Goal: Navigation & Orientation: Find specific page/section

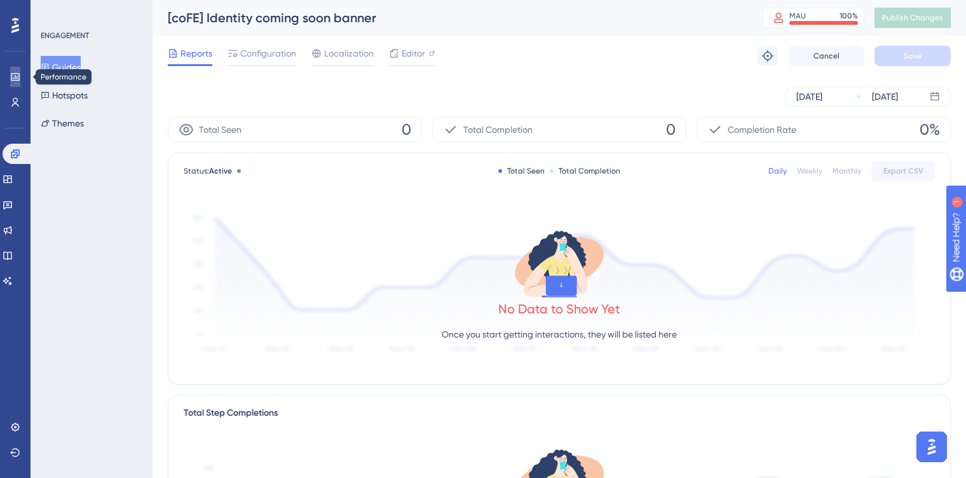
click at [18, 76] on icon at bounding box center [15, 77] width 8 height 8
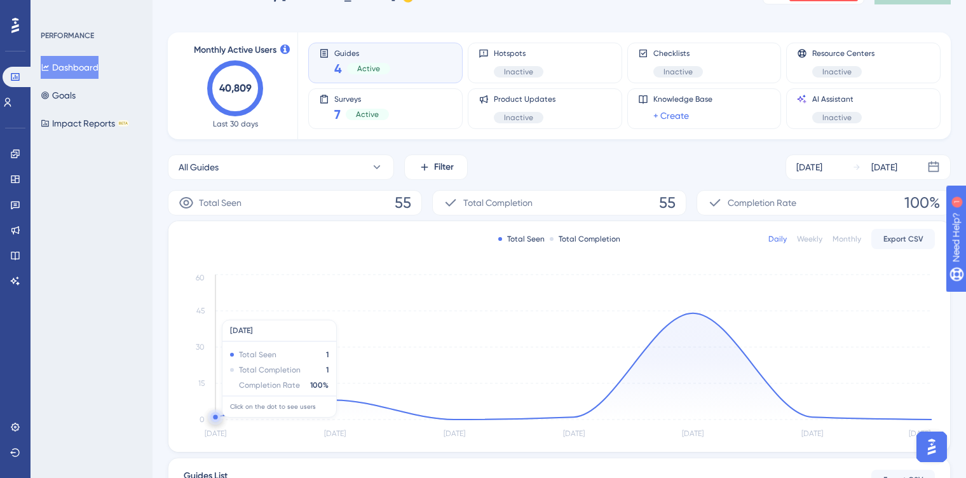
scroll to position [65, 0]
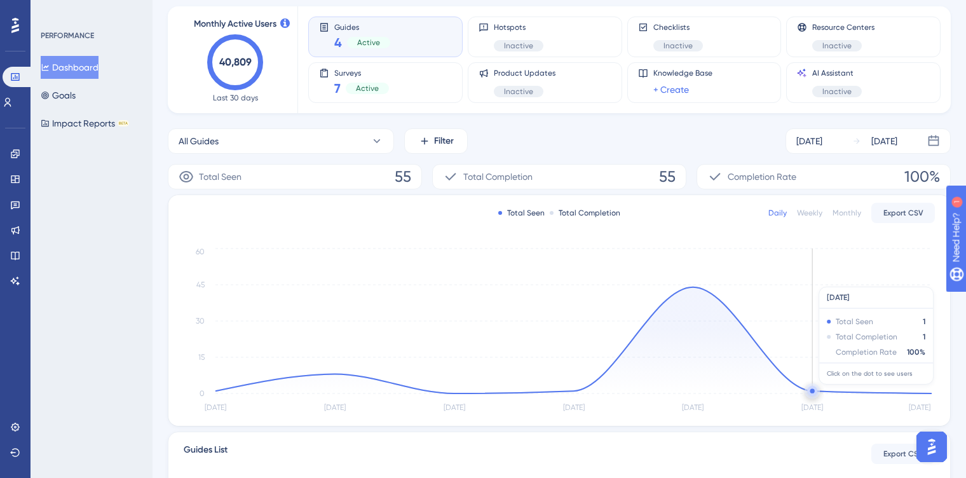
click at [812, 391] on circle at bounding box center [812, 391] width 4 height 4
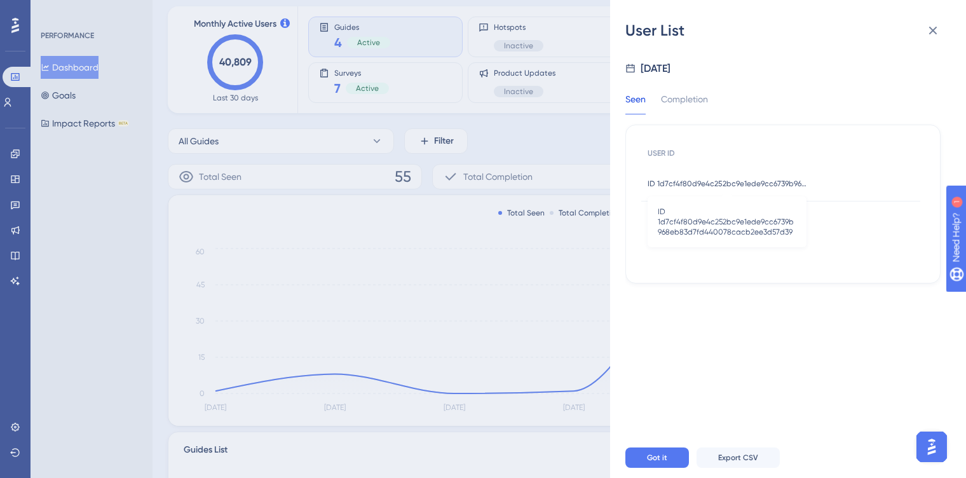
click at [735, 186] on span "ID 1d7cf4f80d9e4c252bc9e1ede9cc6739b968eb83d7fd440078cacb2ee3d57d39" at bounding box center [726, 183] width 159 height 10
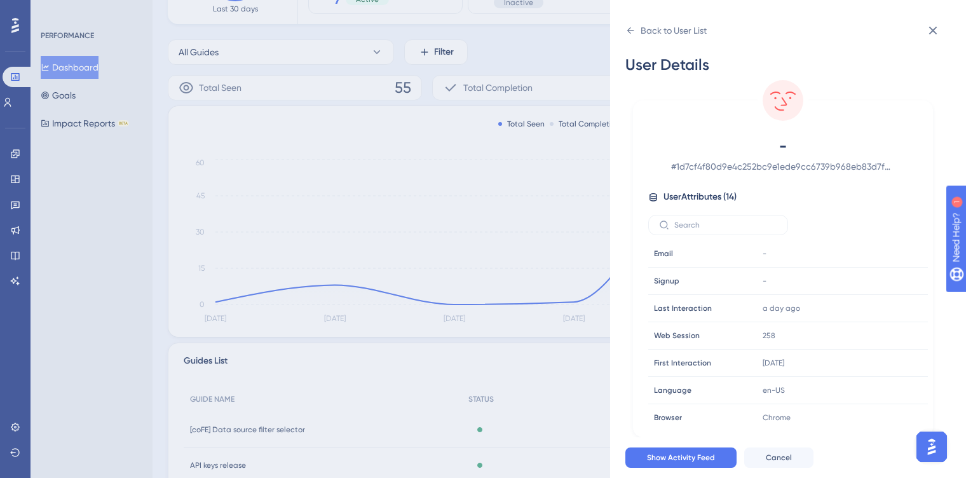
scroll to position [0, 0]
click at [934, 33] on icon at bounding box center [932, 30] width 15 height 15
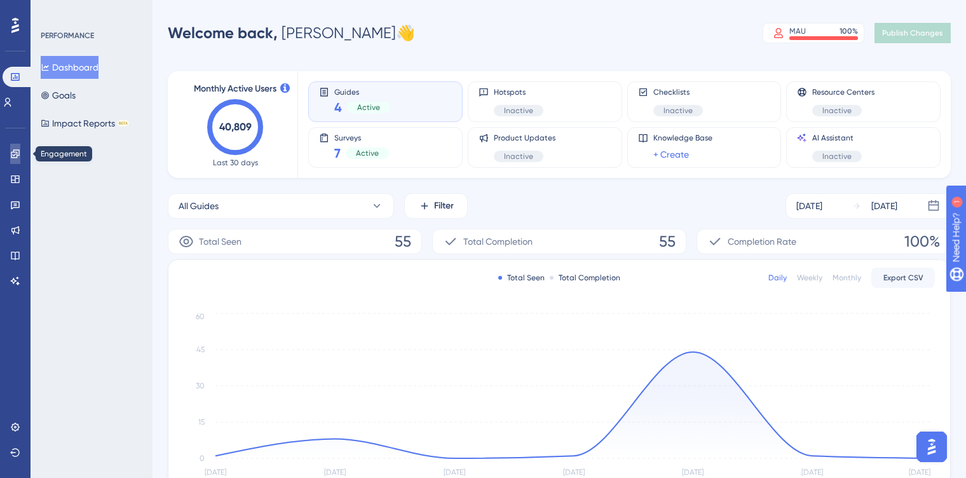
click at [19, 149] on icon at bounding box center [15, 154] width 10 height 10
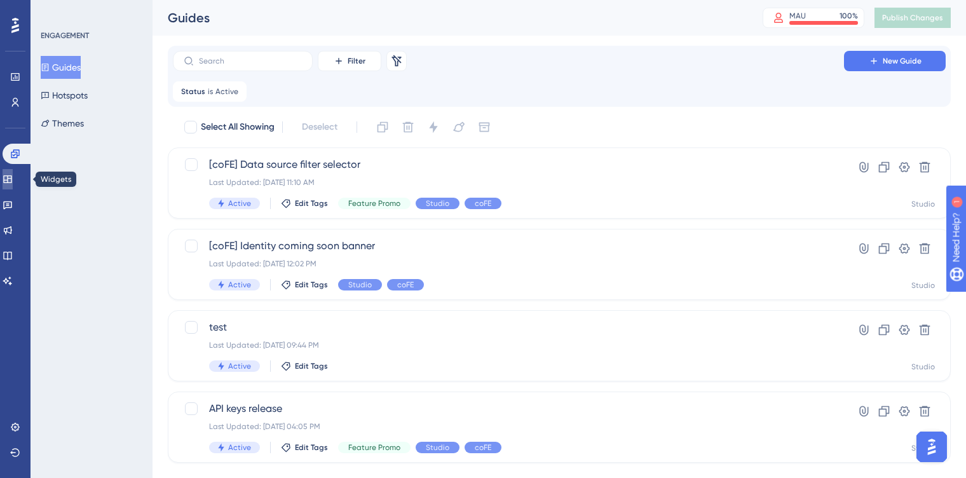
click at [13, 178] on icon at bounding box center [8, 179] width 10 height 10
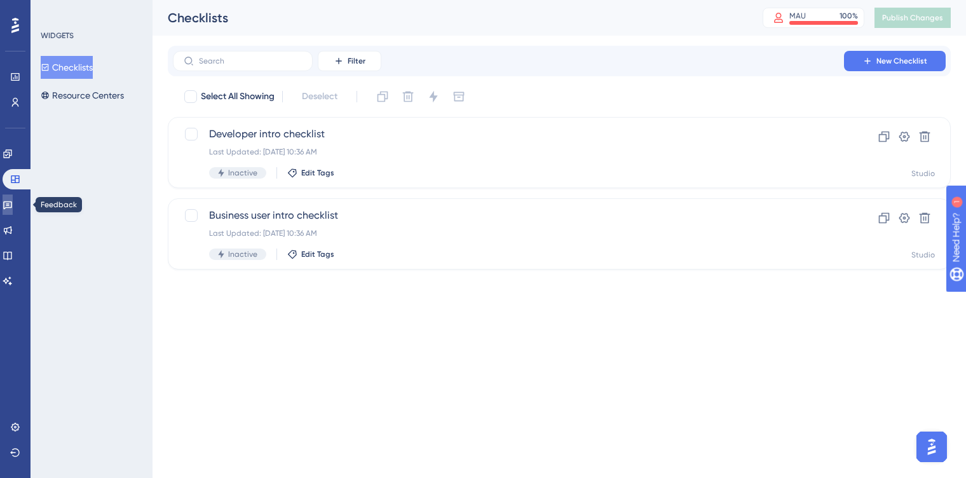
click at [13, 208] on icon at bounding box center [8, 204] width 10 height 10
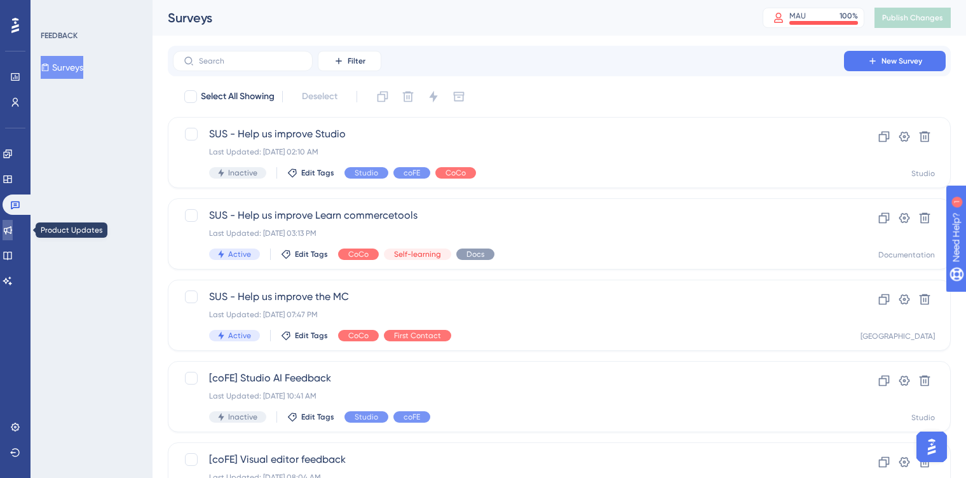
click at [13, 236] on link at bounding box center [8, 230] width 10 height 20
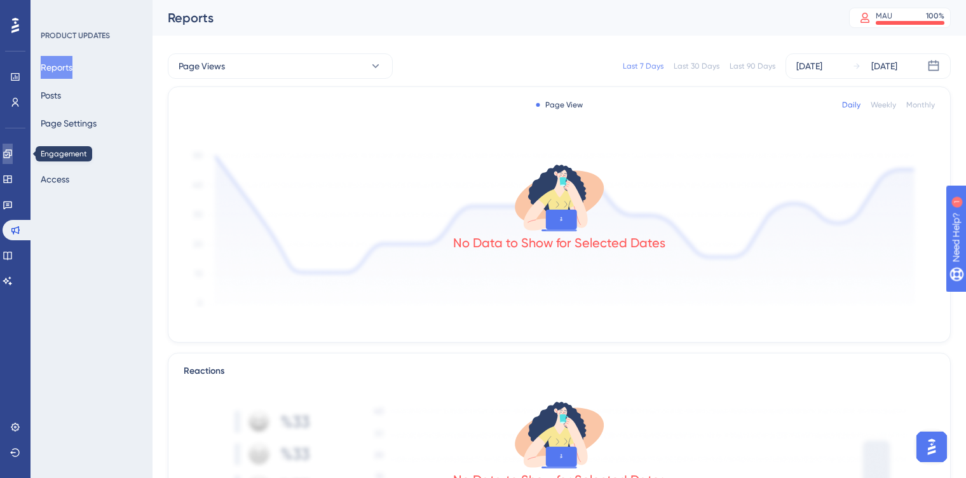
click at [13, 147] on link at bounding box center [8, 154] width 10 height 20
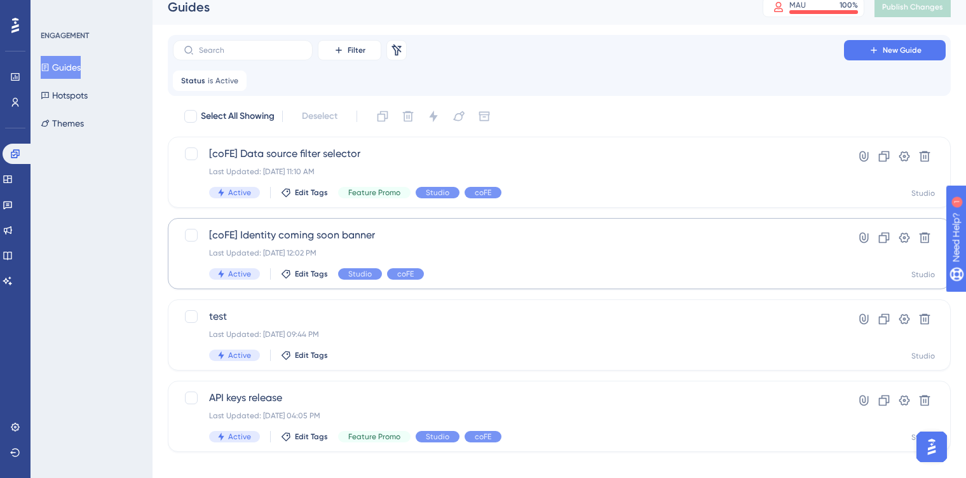
scroll to position [23, 0]
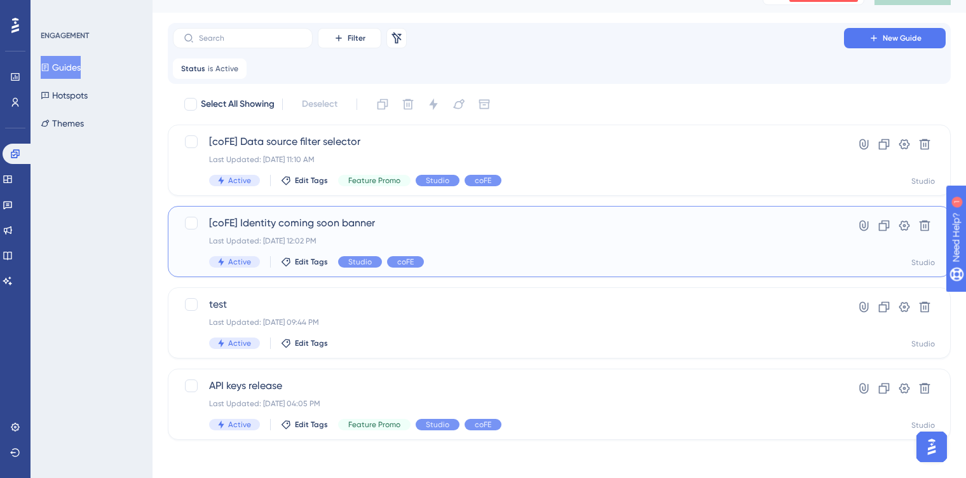
click at [430, 226] on span "[coFE] Identity coming soon banner" at bounding box center [508, 222] width 598 height 15
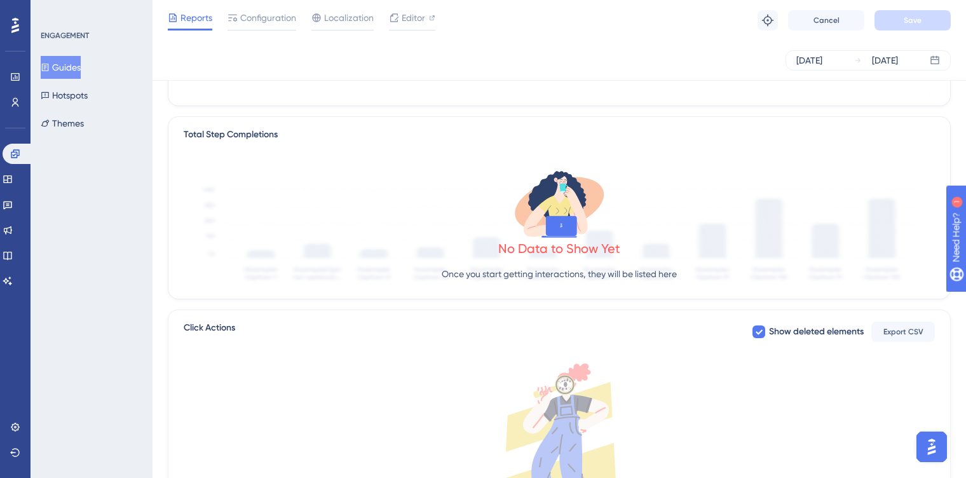
scroll to position [278, 0]
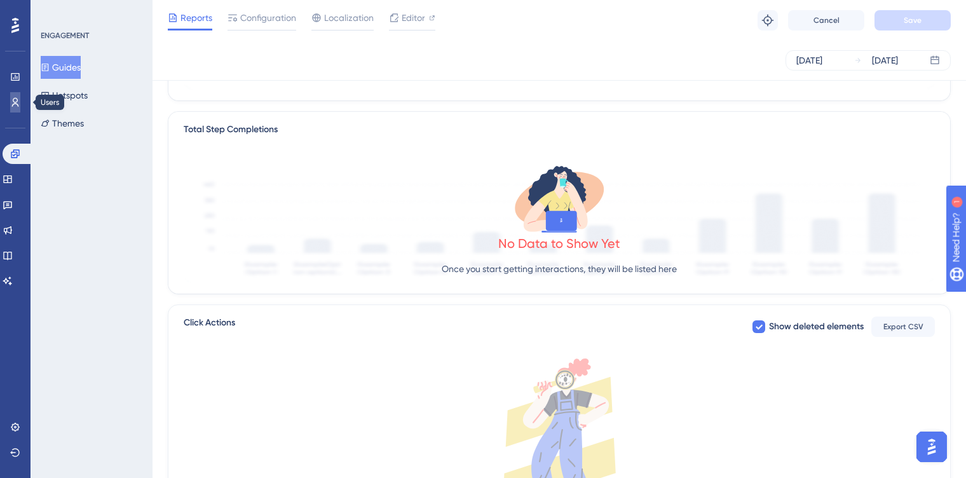
click at [16, 98] on icon at bounding box center [15, 102] width 7 height 9
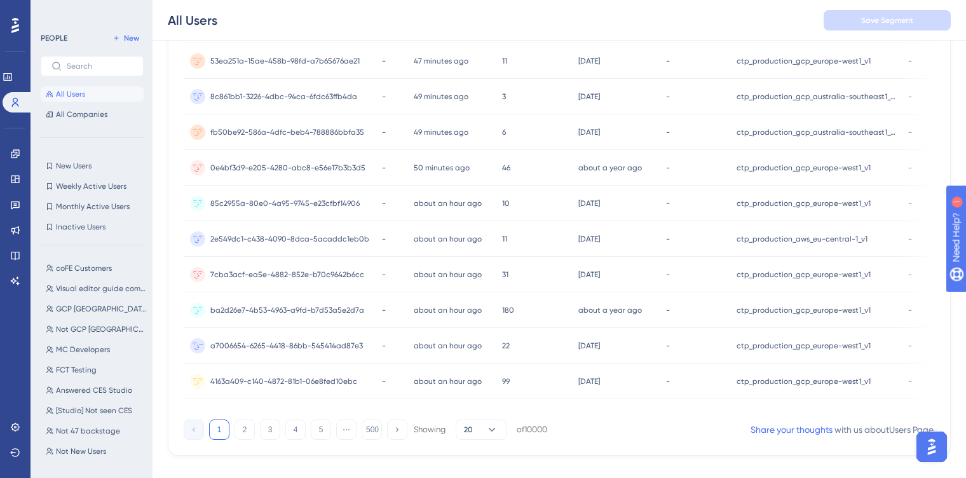
scroll to position [545, 0]
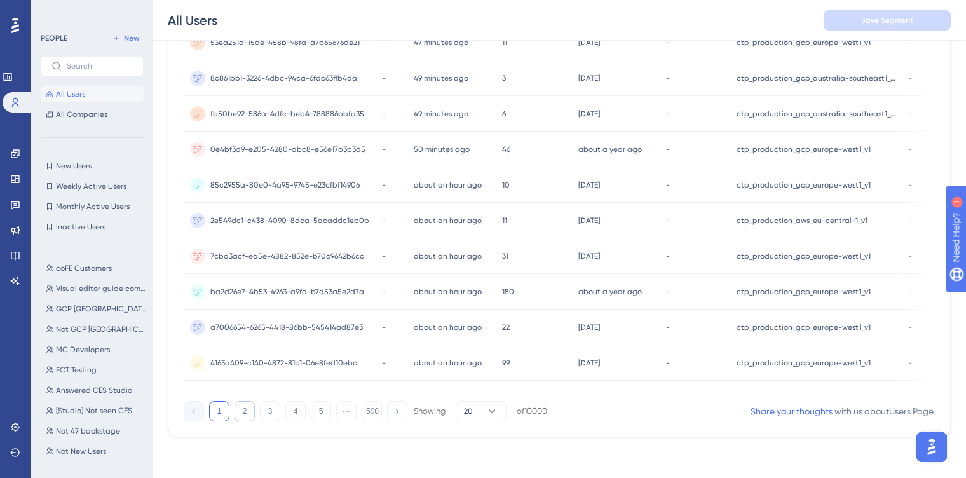
click at [247, 416] on button "2" at bounding box center [244, 411] width 20 height 20
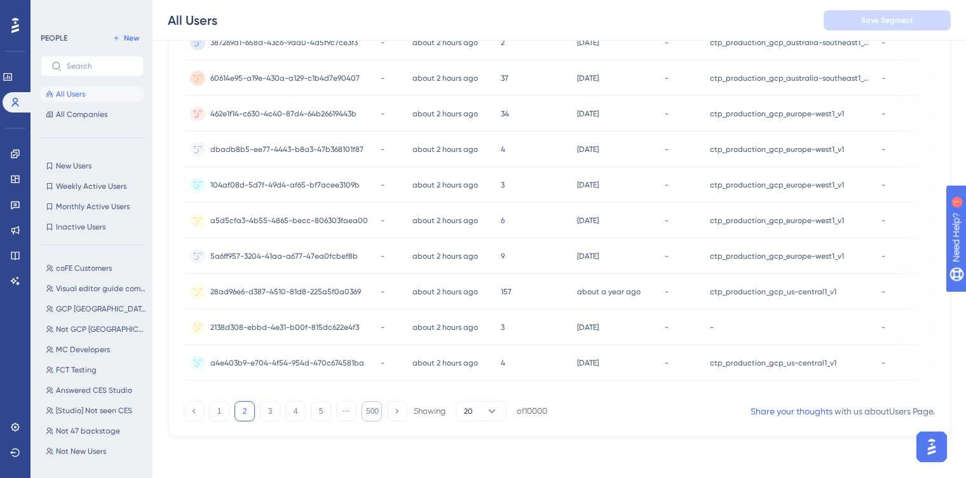
click at [377, 417] on button "500" at bounding box center [371, 411] width 20 height 20
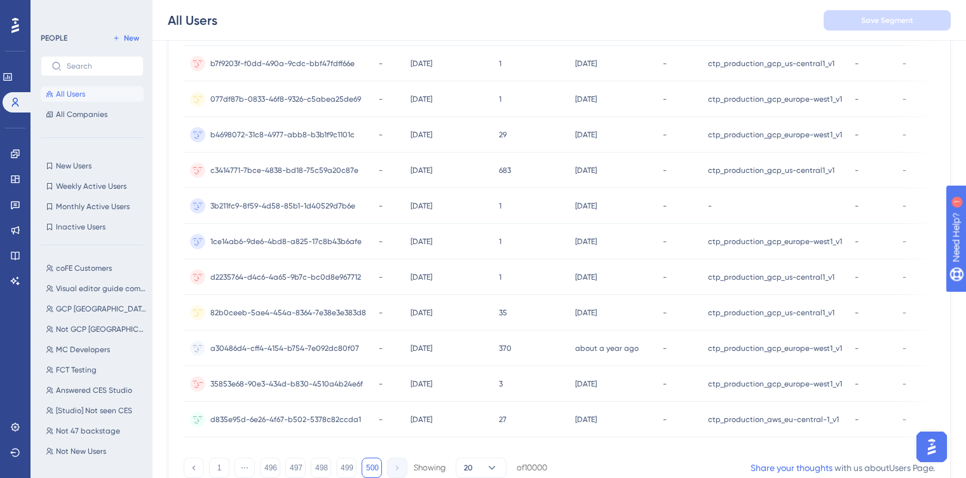
scroll to position [548, 0]
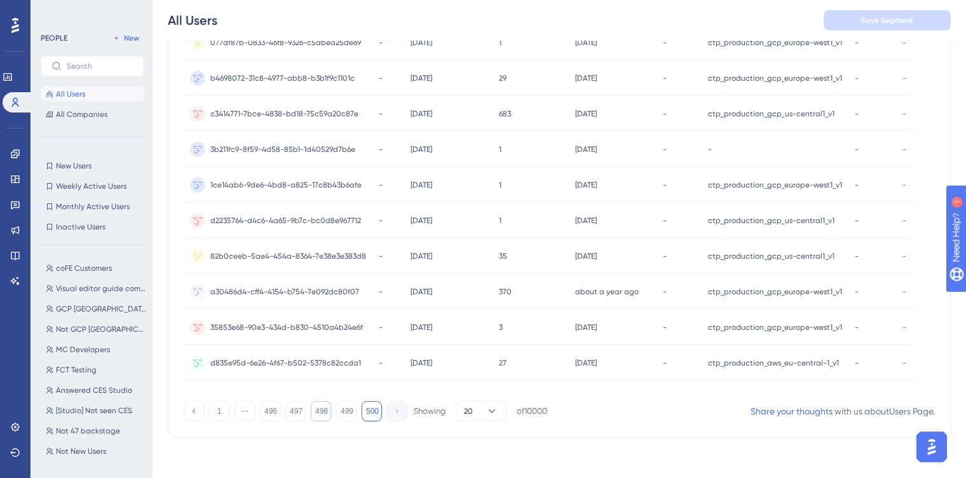
click at [320, 408] on button "498" at bounding box center [321, 411] width 20 height 20
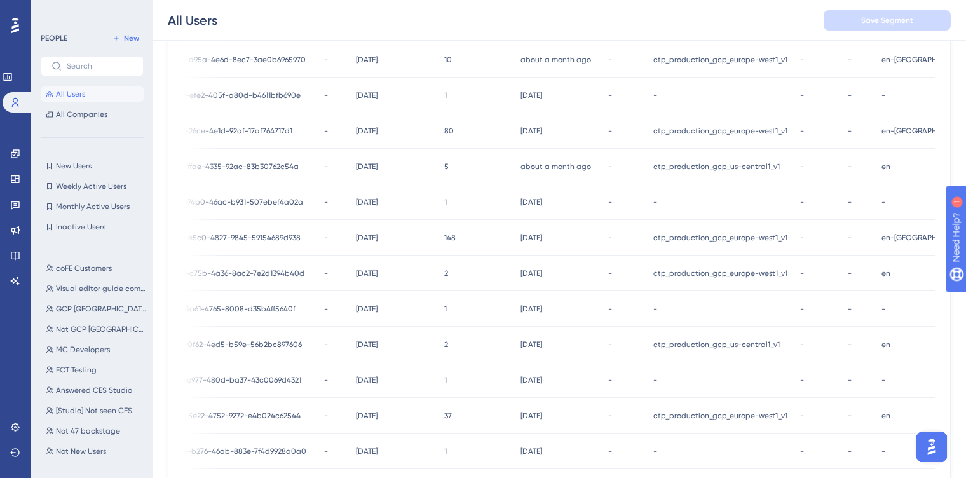
scroll to position [0, 0]
